Goal: Register for event/course

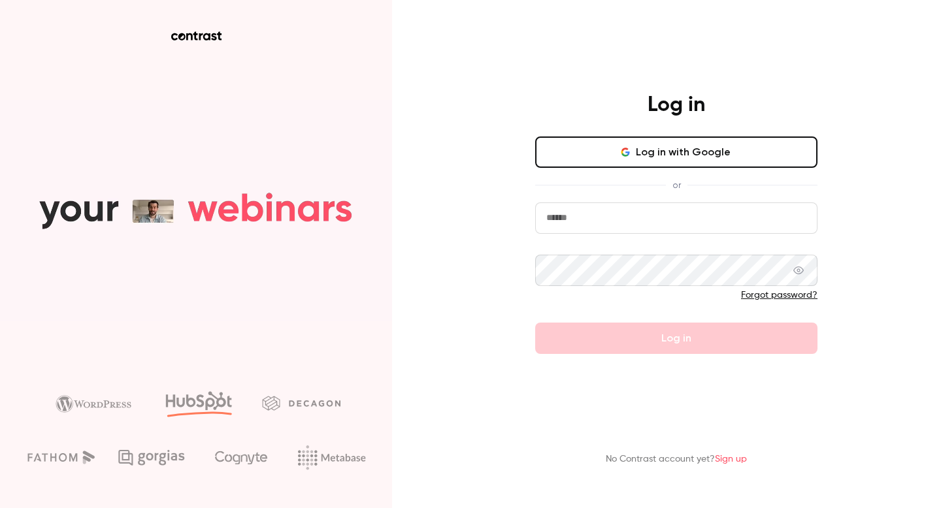
click at [713, 218] on input "email" at bounding box center [676, 218] width 282 height 31
type input "**********"
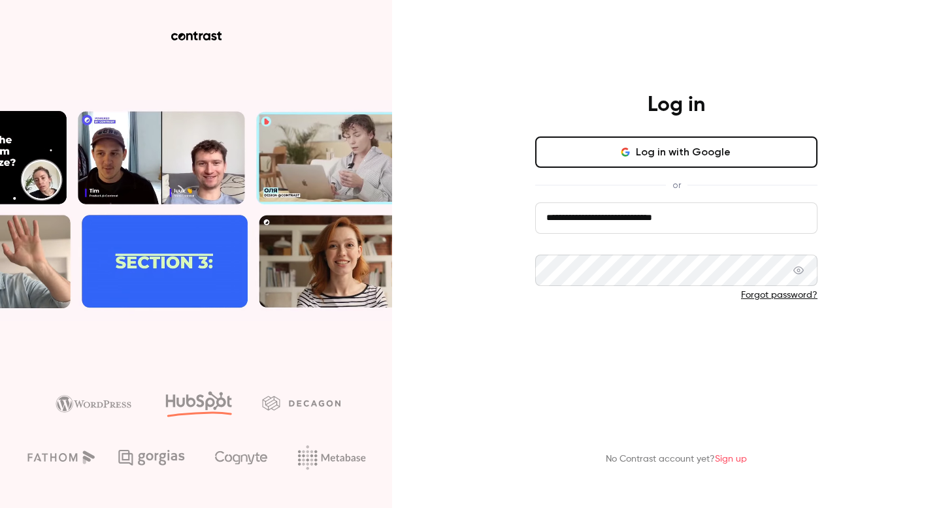
click at [669, 346] on button "Log in" at bounding box center [676, 338] width 282 height 31
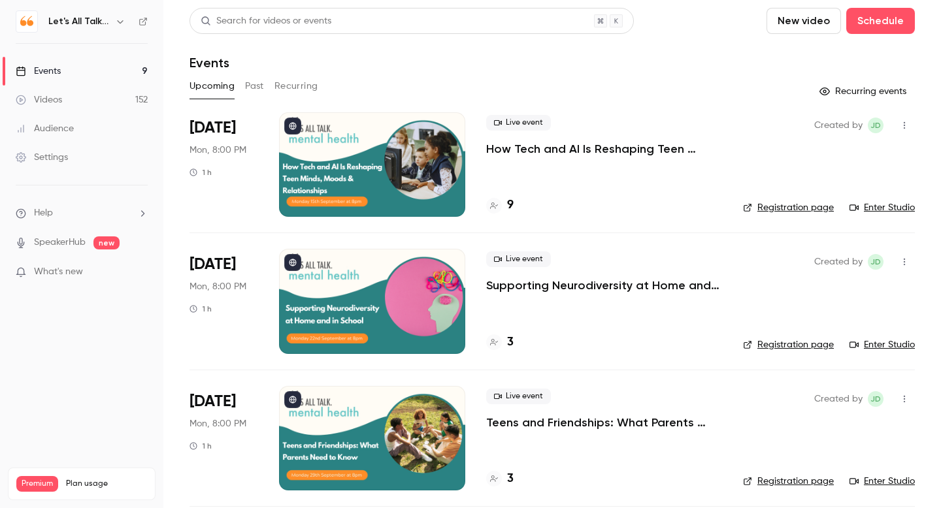
click at [119, 24] on icon "button" at bounding box center [120, 21] width 10 height 10
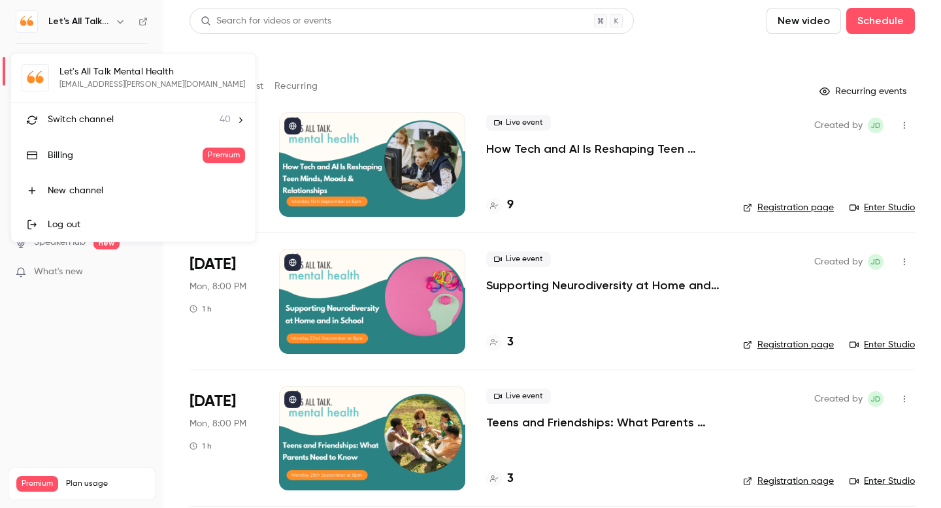
click at [105, 114] on span "Switch channel" at bounding box center [81, 120] width 66 height 14
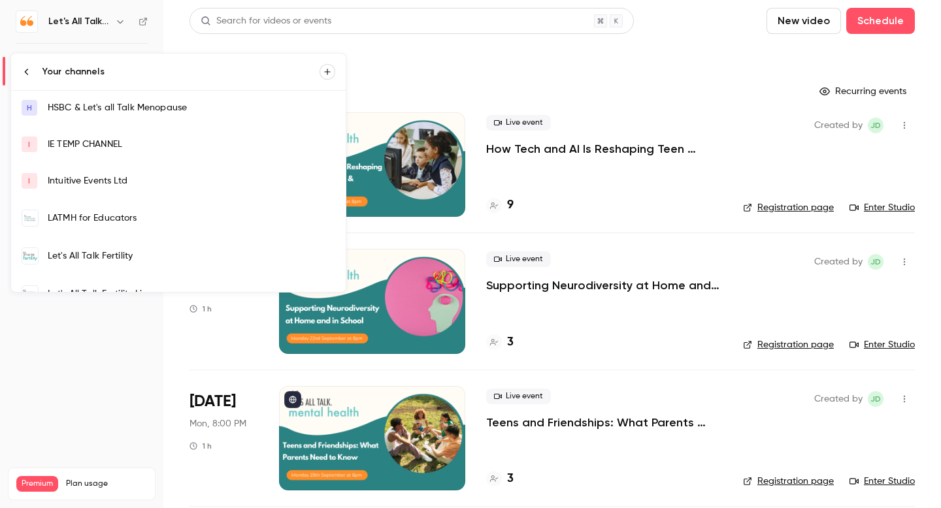
scroll to position [186, 0]
click at [109, 225] on link "LATMH for Educators" at bounding box center [178, 218] width 334 height 38
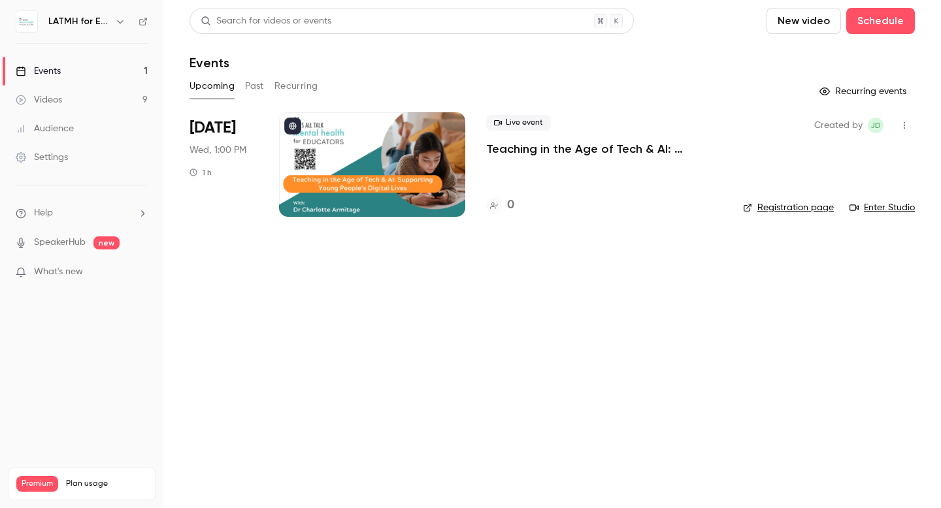
click at [548, 151] on p "Teaching in the Age of Tech & AI: Supporting Young People’s Digital Lives" at bounding box center [604, 149] width 236 height 16
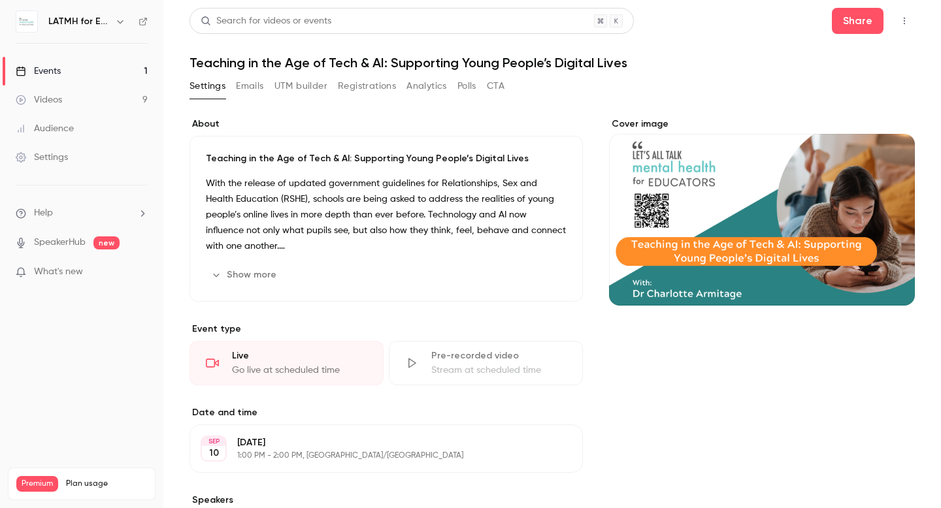
click at [904, 22] on icon "button" at bounding box center [904, 20] width 10 height 9
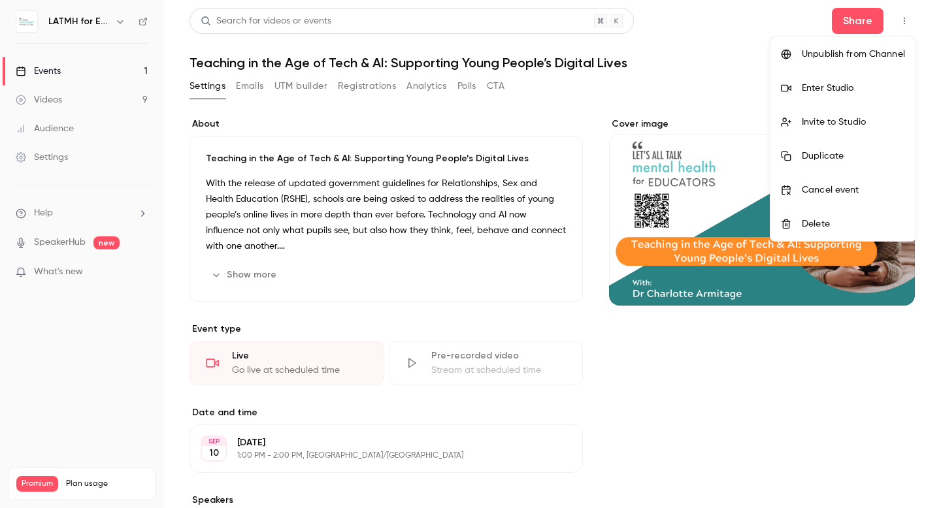
click at [844, 84] on div "Enter Studio" at bounding box center [853, 88] width 103 height 13
